Goal: Use online tool/utility: Utilize a website feature to perform a specific function

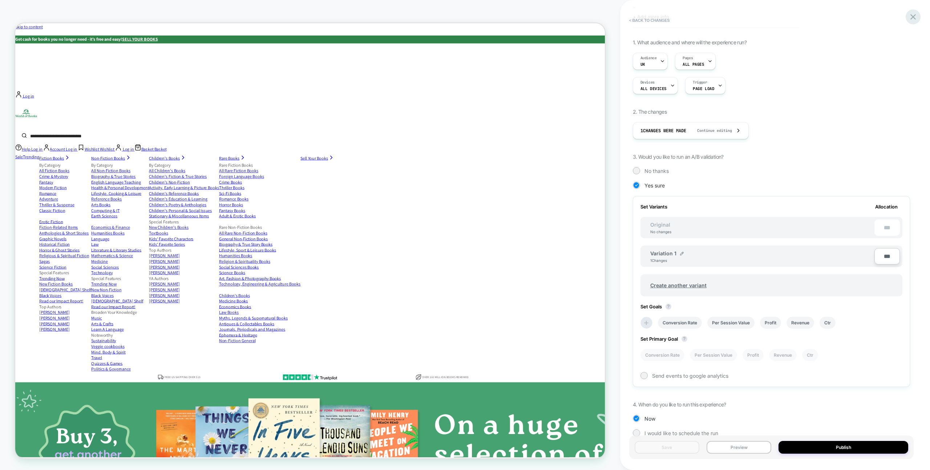
click at [909, 15] on icon at bounding box center [913, 17] width 10 height 10
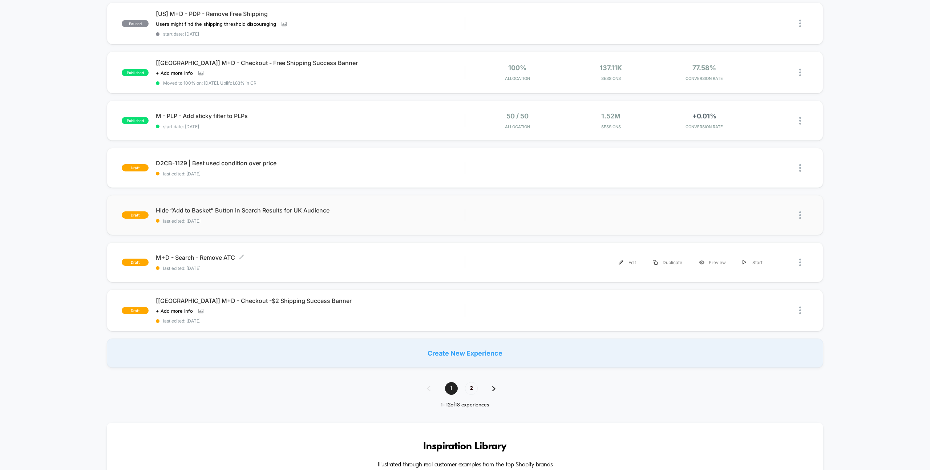
scroll to position [302, 0]
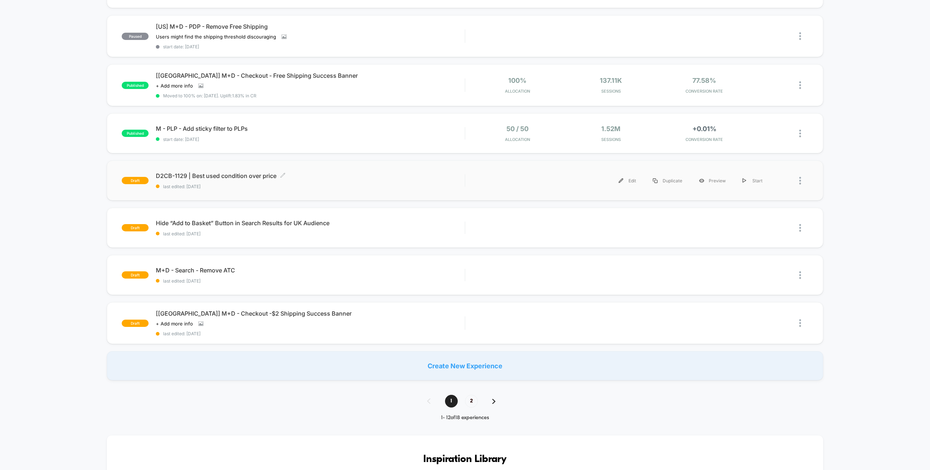
click at [228, 178] on div "D2CB-1129 | Best used condition over price Click to edit experience details Cli…" at bounding box center [310, 180] width 309 height 17
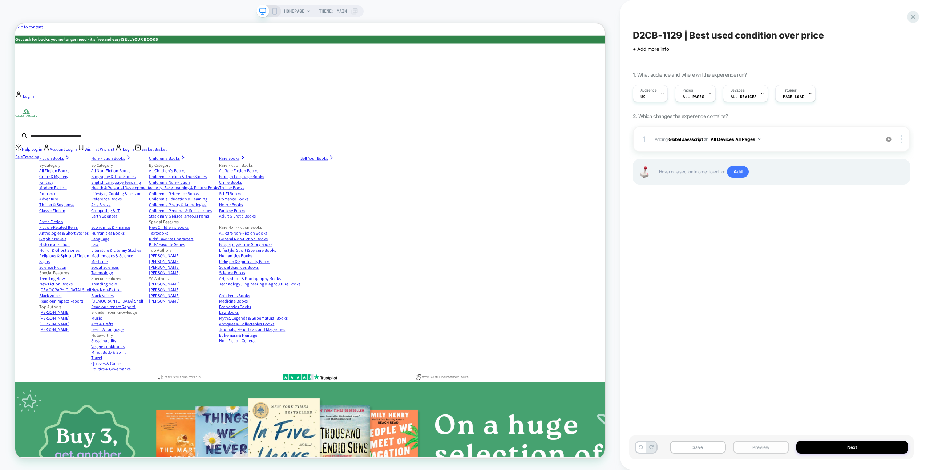
click at [766, 452] on button "Preview" at bounding box center [761, 447] width 56 height 13
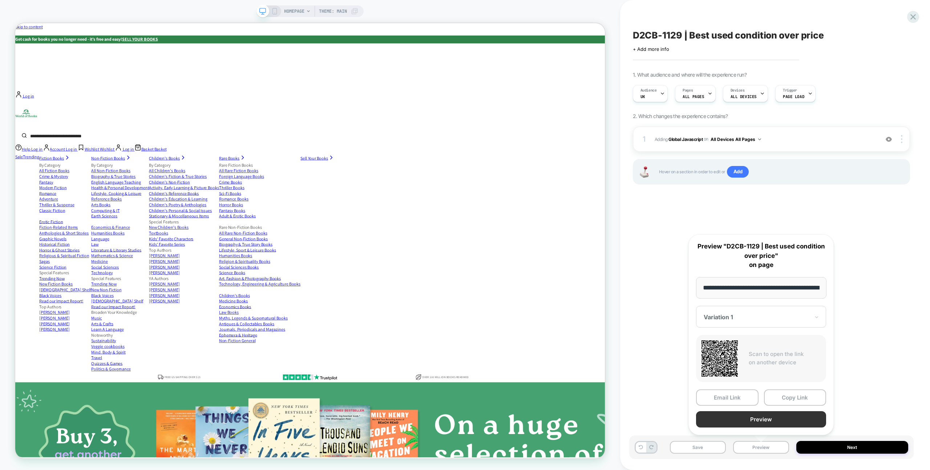
click at [750, 420] on button "Preview" at bounding box center [761, 419] width 130 height 16
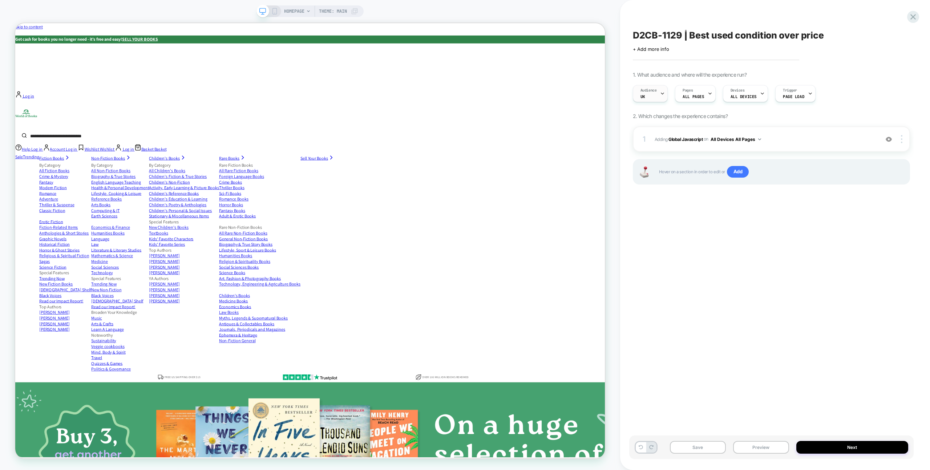
click at [655, 99] on div "Audience UK" at bounding box center [648, 93] width 31 height 16
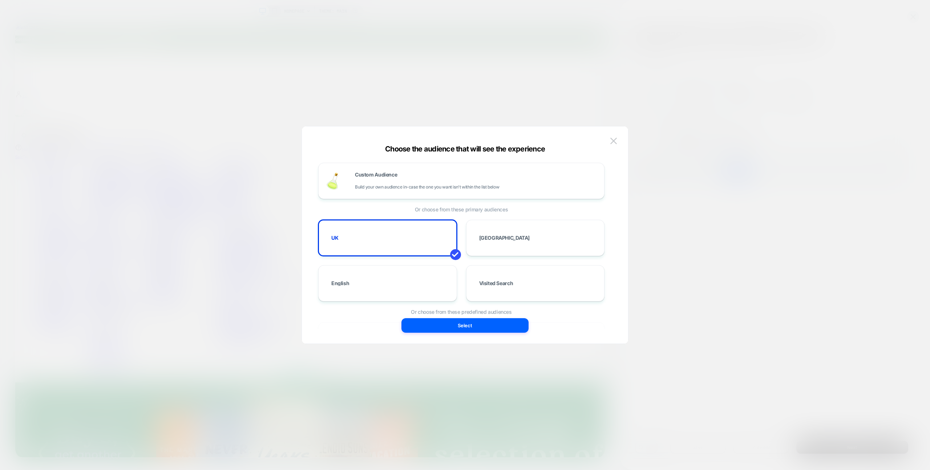
click at [498, 84] on div at bounding box center [465, 235] width 930 height 470
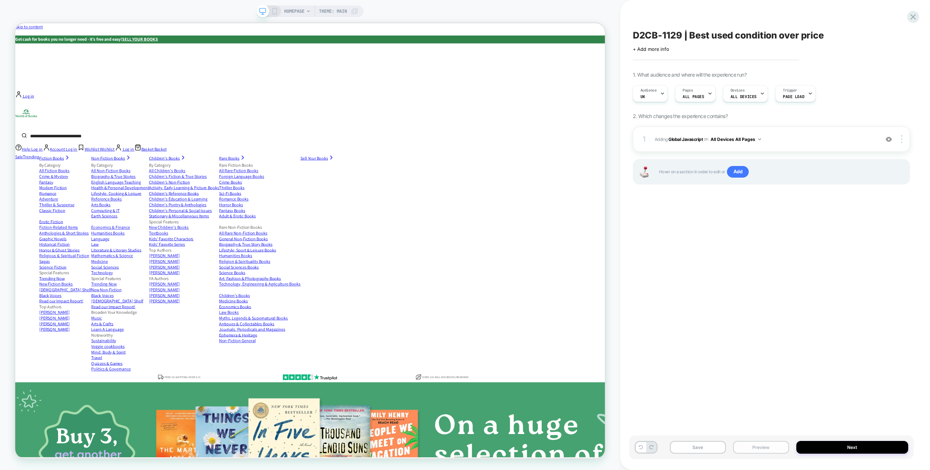
click at [772, 448] on button "Preview" at bounding box center [761, 447] width 56 height 13
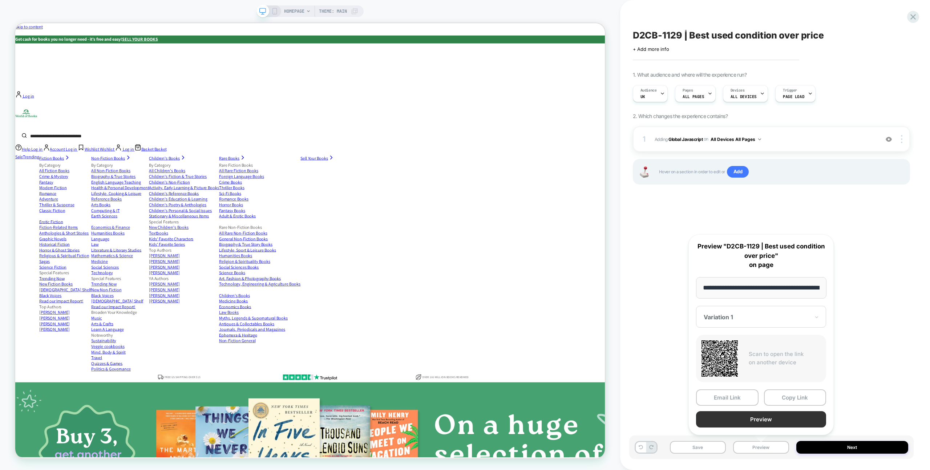
click at [766, 414] on button "Preview" at bounding box center [761, 419] width 130 height 16
